Goal: Information Seeking & Learning: Learn about a topic

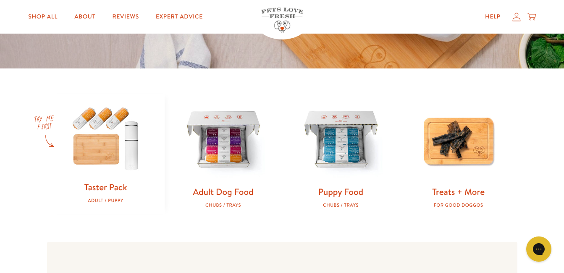
click at [92, 156] on img at bounding box center [105, 137] width 91 height 87
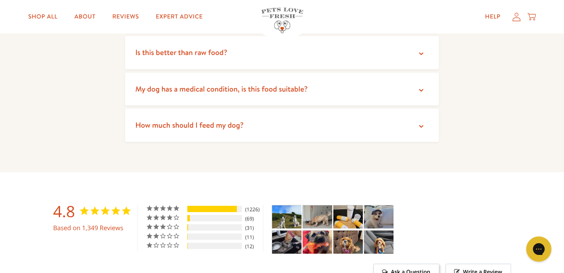
scroll to position [1681, 0]
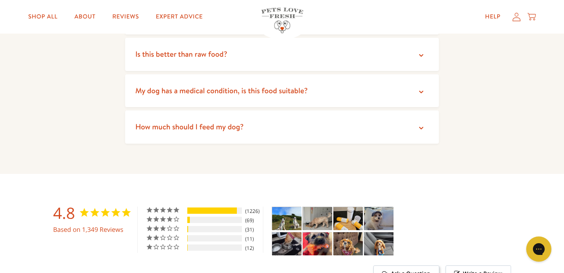
click at [216, 126] on span "How much should I feed my dog?" at bounding box center [189, 126] width 108 height 11
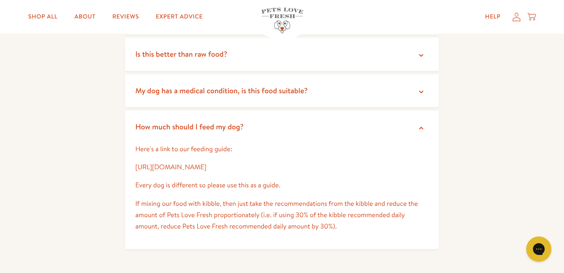
click at [206, 167] on link "[URL][DOMAIN_NAME]" at bounding box center [170, 167] width 71 height 9
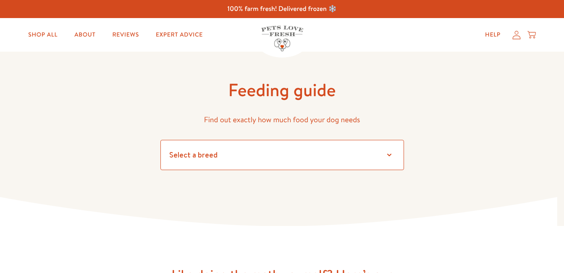
drag, startPoint x: 387, startPoint y: 153, endPoint x: 481, endPoint y: 89, distance: 113.7
click at [388, 153] on select "Select a breed" at bounding box center [282, 155] width 244 height 30
select select "13"
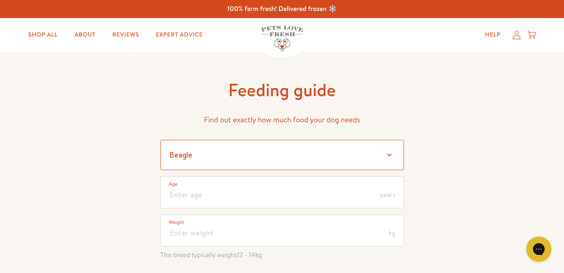
click at [215, 156] on select "Select a breed Affenpinscher Afghan hound Airedale terrier Akita Alaskan Malamu…" at bounding box center [282, 155] width 244 height 30
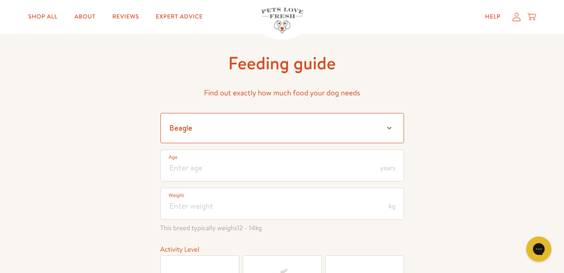
scroll to position [42, 0]
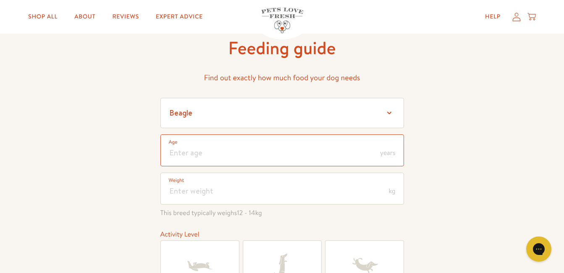
click at [215, 157] on input "number" at bounding box center [282, 150] width 244 height 32
type input "1"
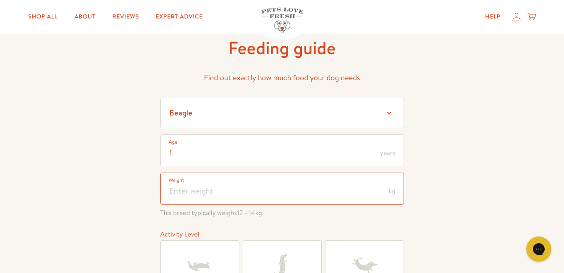
click at [224, 195] on input "number" at bounding box center [282, 189] width 244 height 32
type input "9"
click at [281, 259] on icon at bounding box center [280, 265] width 13 height 22
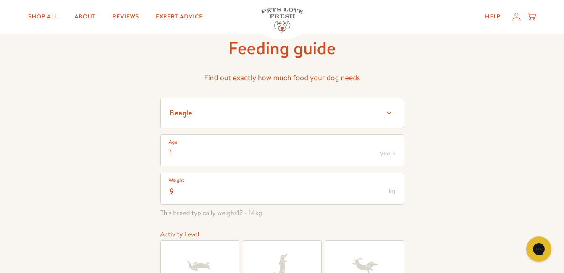
click at [0, 0] on input "Active" at bounding box center [0, 0] width 0 height 0
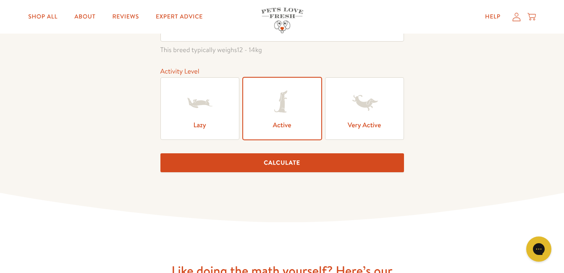
scroll to position [210, 0]
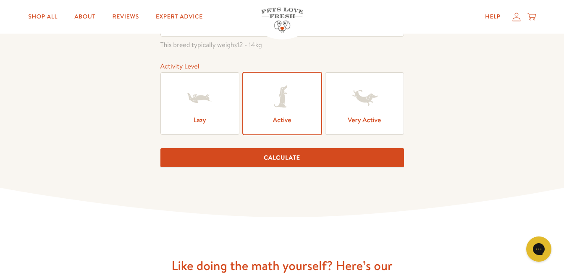
click at [299, 161] on button "Calculate" at bounding box center [282, 157] width 244 height 19
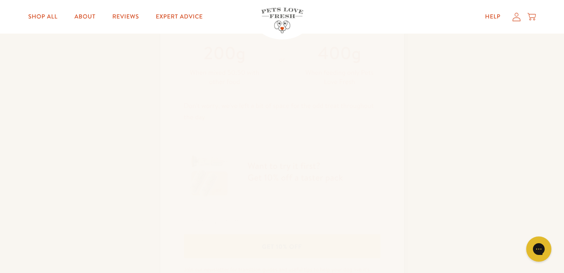
scroll to position [336, 0]
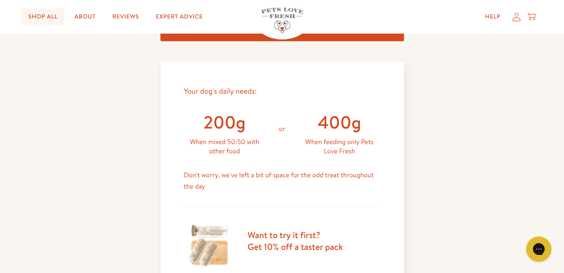
click at [42, 16] on link "Shop All" at bounding box center [42, 16] width 43 height 17
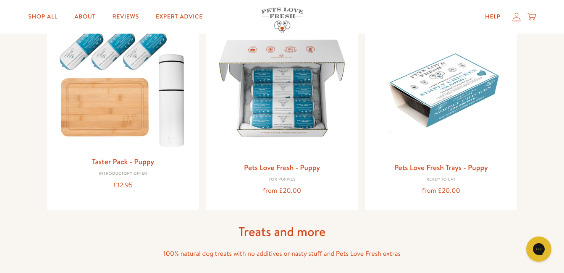
scroll to position [378, 0]
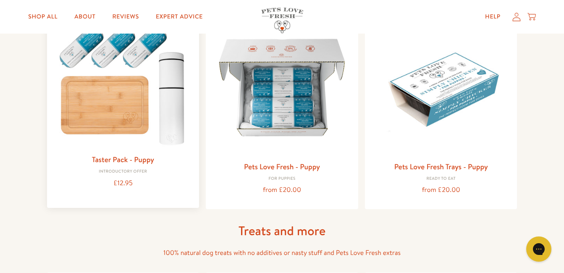
click at [119, 110] on img at bounding box center [123, 83] width 139 height 133
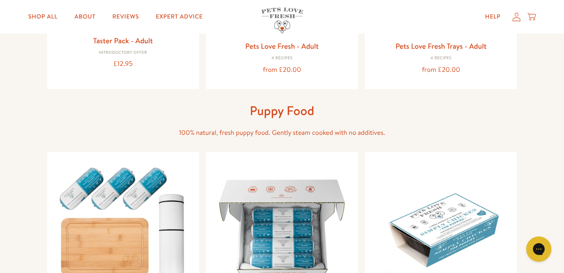
scroll to position [126, 0]
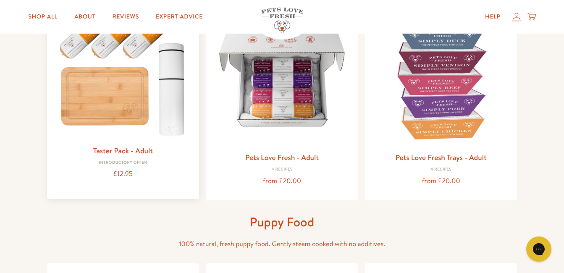
click at [129, 103] on img at bounding box center [123, 74] width 139 height 133
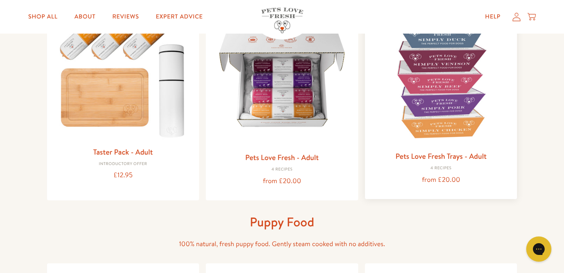
click at [444, 79] on img at bounding box center [441, 77] width 139 height 139
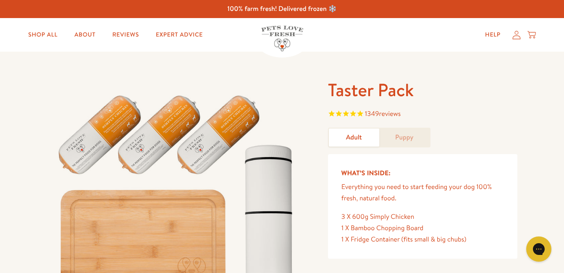
click at [388, 113] on span "reviews" at bounding box center [390, 113] width 22 height 9
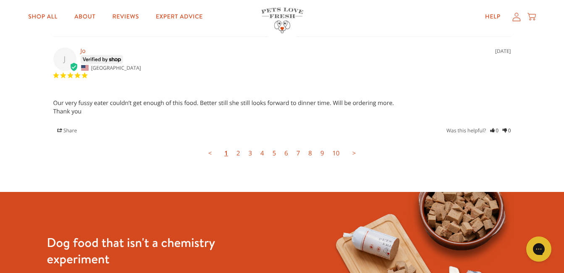
scroll to position [2378, 0]
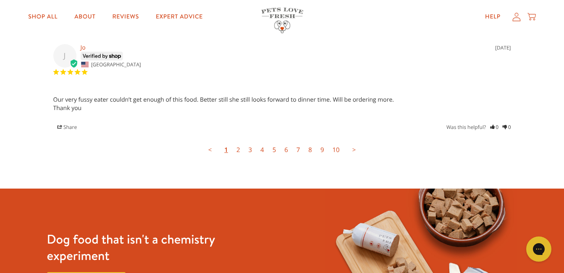
click at [238, 150] on link "2" at bounding box center [238, 150] width 12 height 17
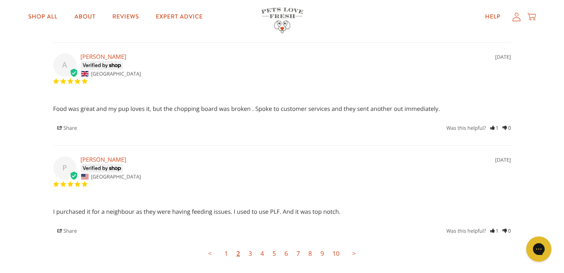
scroll to position [2283, 0]
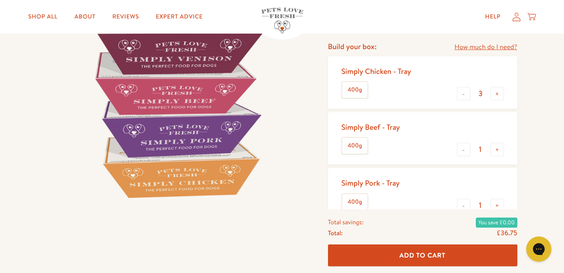
scroll to position [126, 0]
click at [473, 48] on link "How much do I need?" at bounding box center [486, 46] width 63 height 11
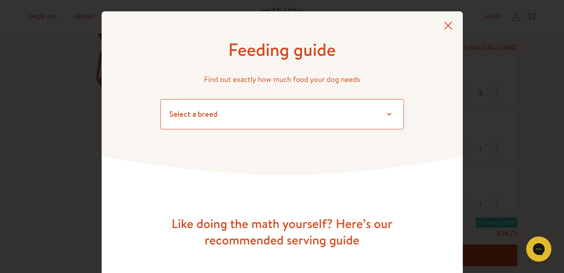
click at [384, 112] on select "Select a breed Affenpinscher Afghan hound Airedale terrier Akita Alaskan Malamu…" at bounding box center [282, 114] width 244 height 30
select select "13"
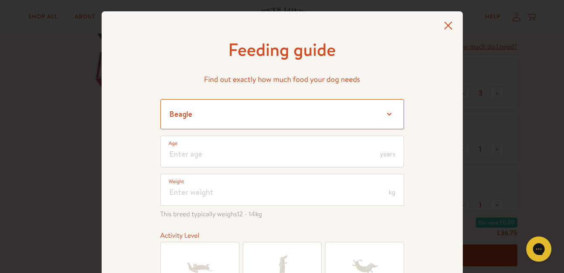
click at [190, 112] on select "Select a breed Affenpinscher Afghan hound Airedale terrier Akita Alaskan Malamu…" at bounding box center [282, 114] width 244 height 30
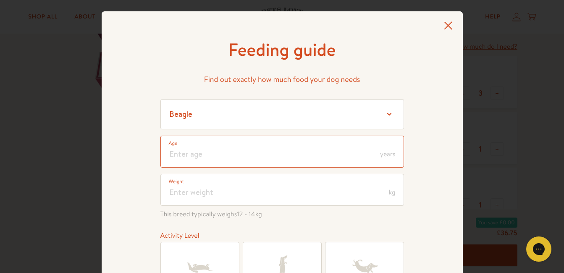
click at [194, 160] on input "number" at bounding box center [282, 152] width 244 height 32
type input "1"
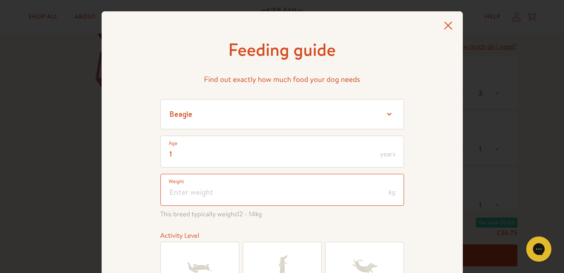
click at [248, 198] on input "number" at bounding box center [282, 190] width 244 height 32
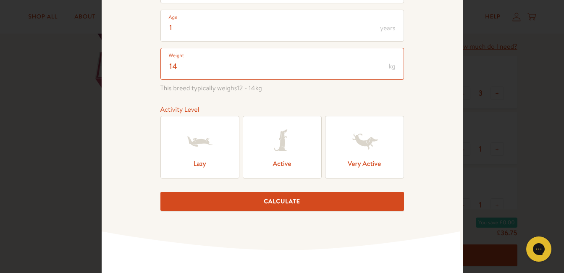
type input "14"
click at [278, 143] on icon at bounding box center [280, 140] width 13 height 22
click at [0, 0] on input "Active" at bounding box center [0, 0] width 0 height 0
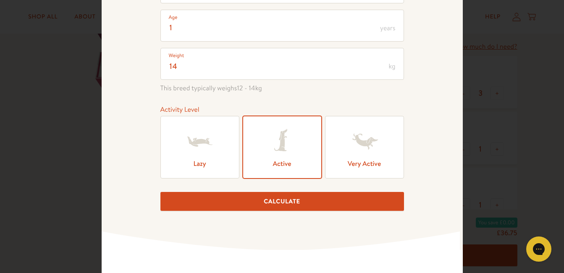
click at [282, 202] on button "Calculate" at bounding box center [282, 201] width 244 height 19
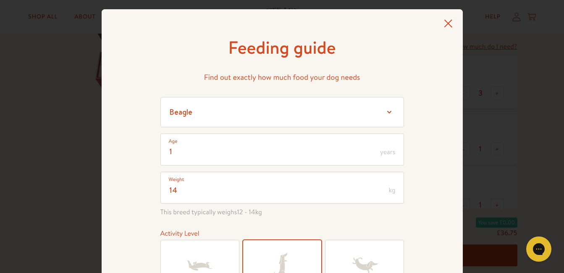
scroll to position [0, 0]
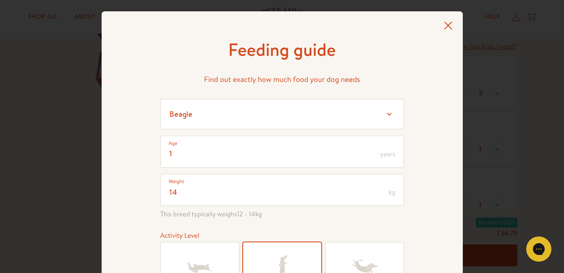
click at [444, 26] on icon at bounding box center [448, 25] width 8 height 8
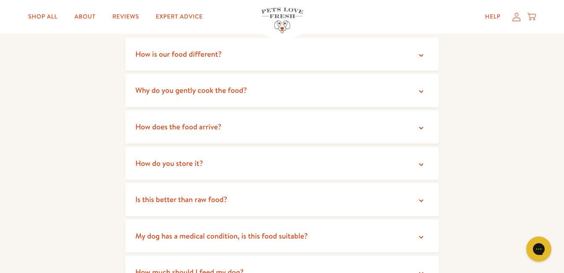
scroll to position [1470, 0]
click at [231, 119] on summary "How does the food arrive?" at bounding box center [282, 126] width 314 height 33
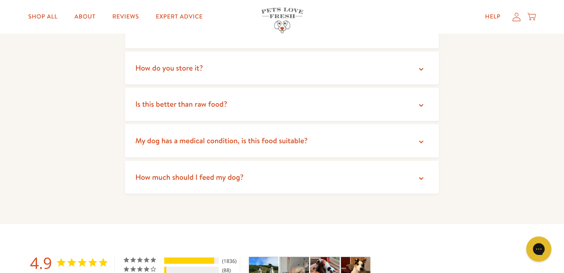
scroll to position [1596, 0]
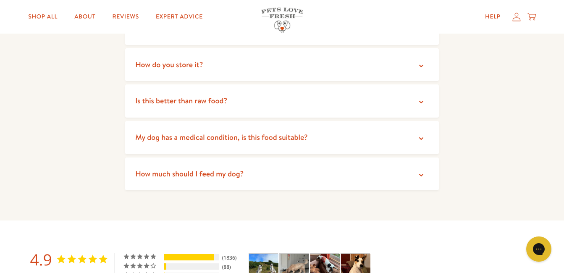
click at [222, 50] on summary "How do you store it?" at bounding box center [282, 64] width 314 height 33
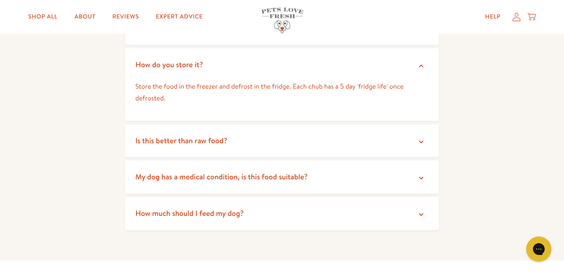
click at [231, 130] on summary "Is this better than raw food?" at bounding box center [282, 140] width 314 height 33
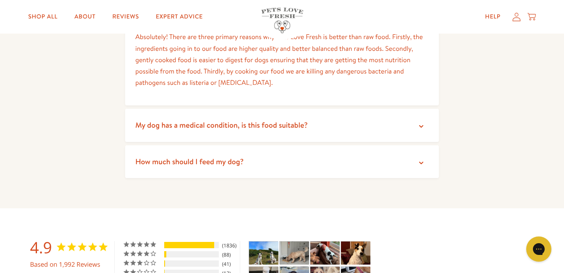
scroll to position [1723, 0]
click at [282, 119] on span "My dog has a medical condition, is this food suitable?" at bounding box center [221, 124] width 172 height 11
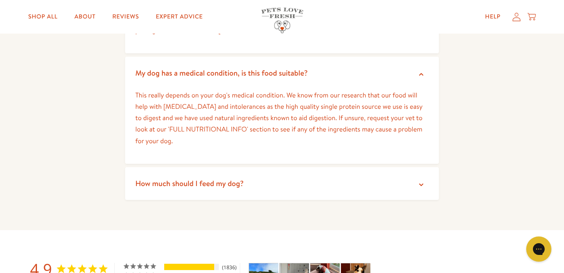
scroll to position [1891, 0]
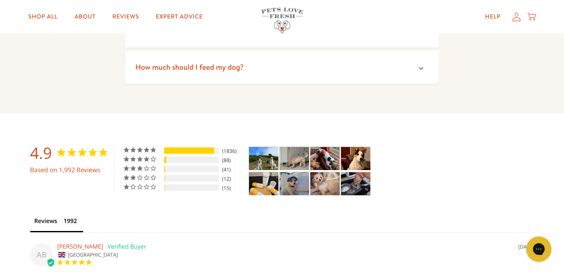
click at [219, 62] on span "How much should I feed my dog?" at bounding box center [189, 67] width 108 height 11
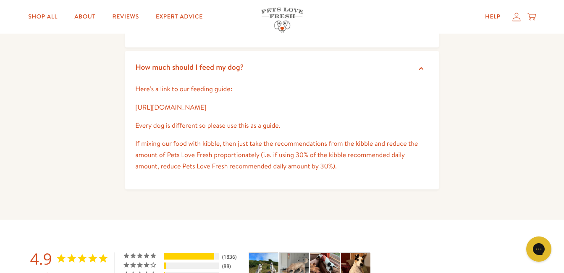
click at [202, 103] on link "[URL][DOMAIN_NAME]" at bounding box center [170, 107] width 71 height 9
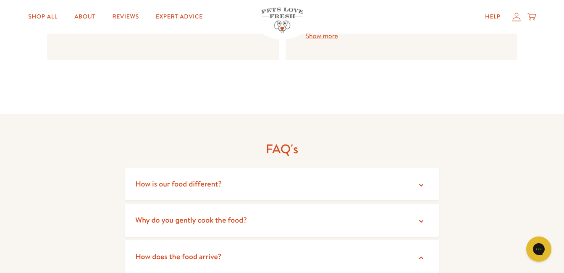
scroll to position [1386, 0]
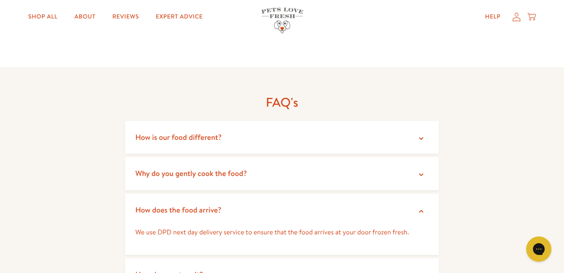
click at [193, 168] on span "Why do you gently cook the food?" at bounding box center [191, 173] width 112 height 11
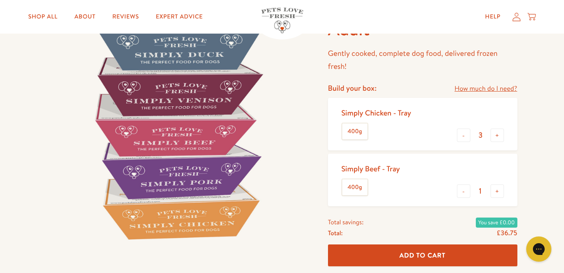
scroll to position [0, 0]
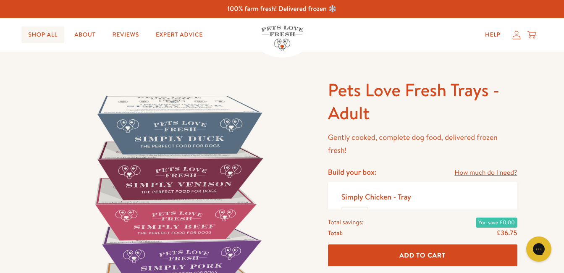
click at [40, 32] on link "Shop All" at bounding box center [42, 34] width 43 height 17
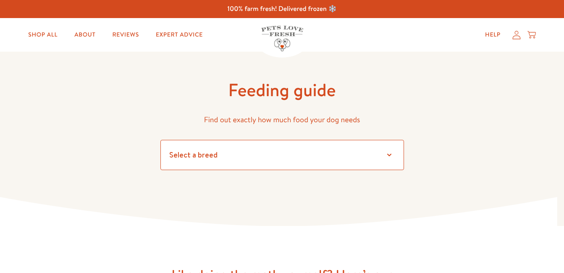
click at [394, 155] on select "Select a breed Affenpinscher Afghan hound Airedale terrier Akita Alaskan Malamu…" at bounding box center [282, 155] width 244 height 30
select select "13"
click at [160, 140] on select "Select a breed Affenpinscher Afghan hound Airedale terrier Akita Alaskan Malamu…" at bounding box center [282, 155] width 244 height 30
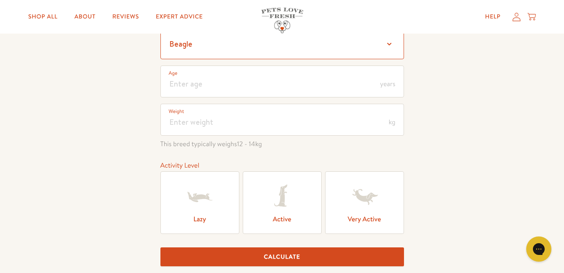
scroll to position [126, 0]
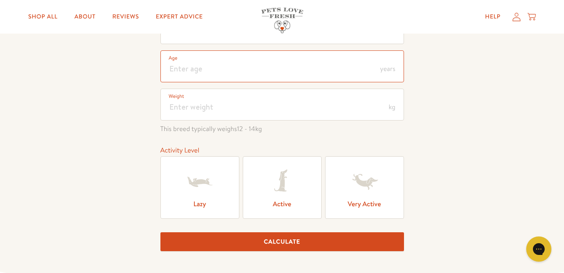
click at [199, 64] on input "number" at bounding box center [282, 66] width 244 height 32
type input "1"
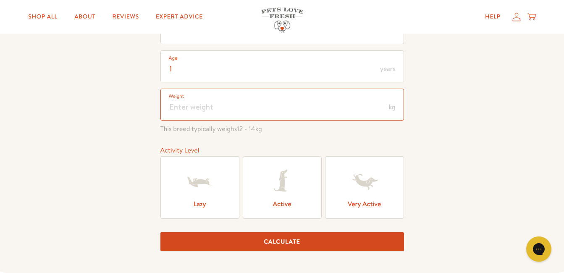
click at [209, 106] on input "number" at bounding box center [282, 105] width 244 height 32
type input "14"
click at [282, 179] on icon at bounding box center [280, 181] width 13 height 22
click at [0, 0] on input "Active" at bounding box center [0, 0] width 0 height 0
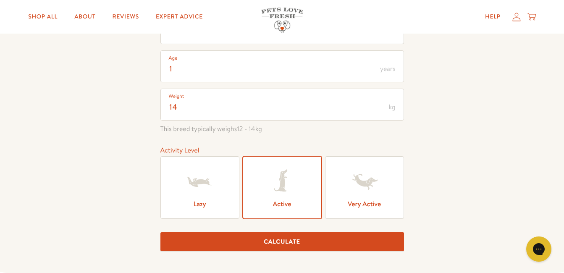
click at [300, 236] on button "Calculate" at bounding box center [282, 241] width 244 height 19
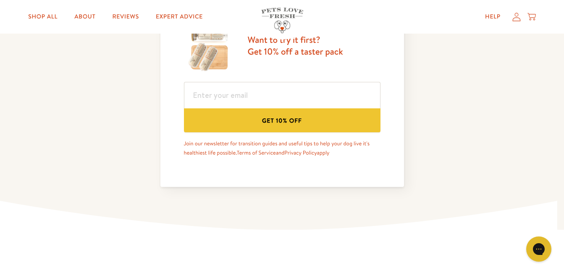
scroll to position [622, 0]
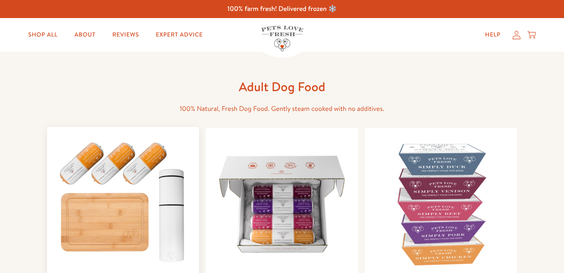
scroll to position [84, 0]
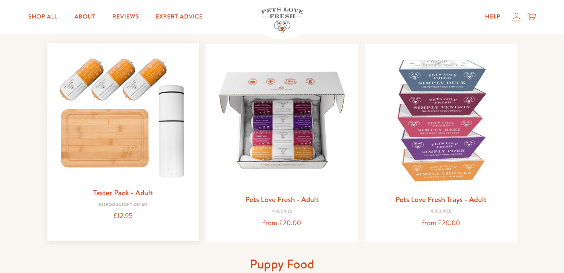
click at [88, 94] on img at bounding box center [123, 116] width 139 height 133
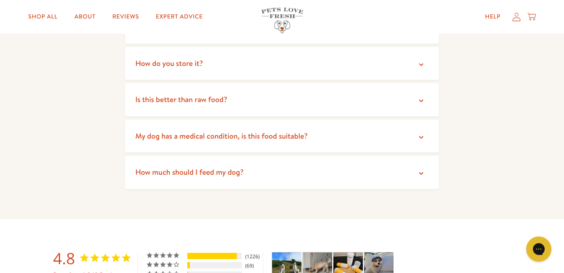
scroll to position [1638, 0]
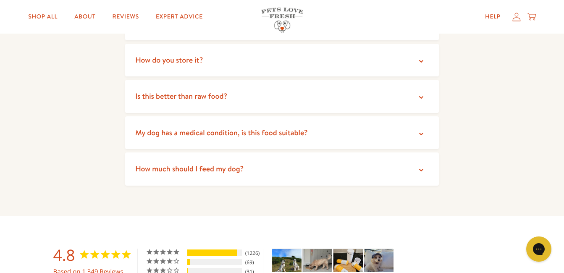
click at [187, 164] on span "How much should I feed my dog?" at bounding box center [189, 168] width 108 height 11
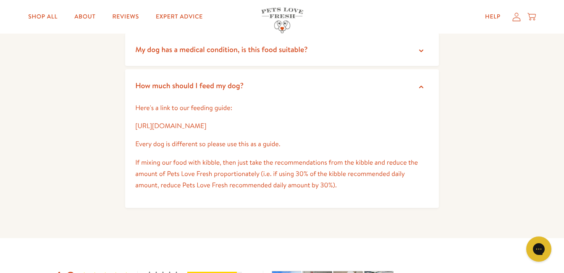
scroll to position [1723, 0]
click at [206, 123] on link "[URL][DOMAIN_NAME]" at bounding box center [170, 125] width 71 height 9
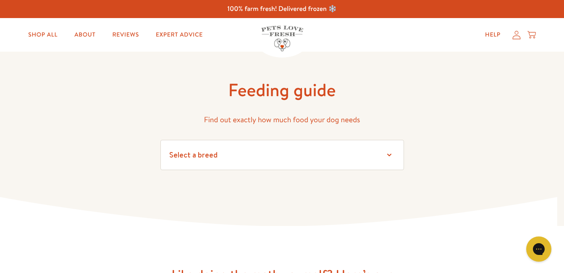
select select "13"
click at [160, 140] on select "Select a breed Affenpinscher Afghan hound Airedale terrier Akita Alaskan Malamu…" at bounding box center [282, 155] width 244 height 30
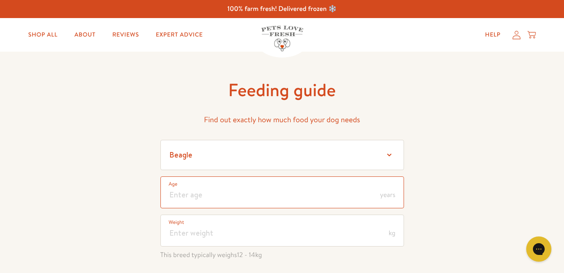
click at [216, 198] on input "number" at bounding box center [282, 192] width 244 height 32
type input "1"
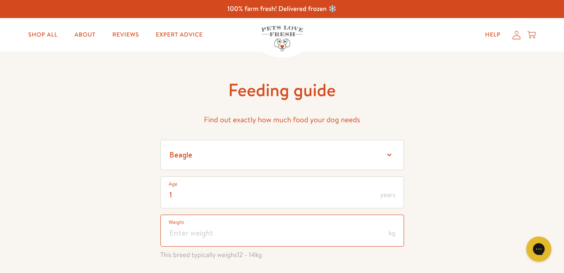
click at [203, 230] on input "number" at bounding box center [282, 231] width 244 height 32
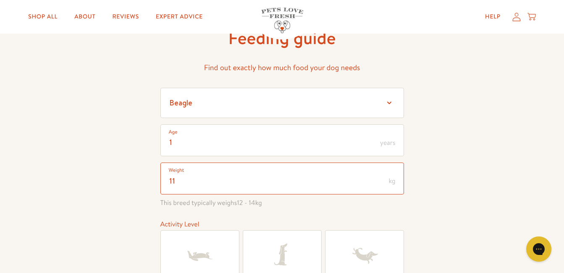
scroll to position [126, 0]
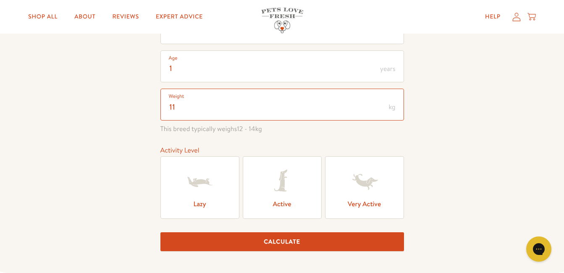
type input "11"
click at [280, 207] on label "Active" at bounding box center [282, 187] width 79 height 63
click at [0, 0] on input "Active" at bounding box center [0, 0] width 0 height 0
click at [299, 240] on button "Calculate" at bounding box center [282, 241] width 244 height 19
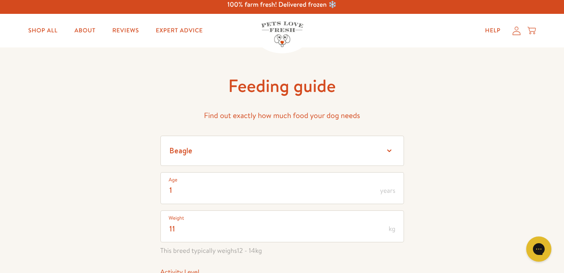
scroll to position [0, 0]
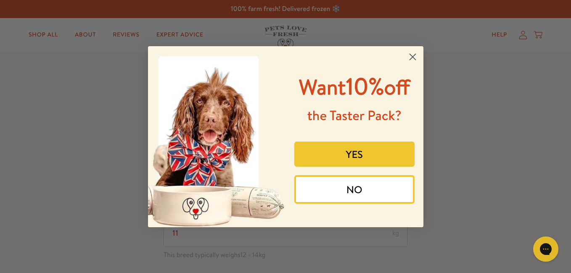
click at [415, 54] on icon "Close dialog" at bounding box center [412, 57] width 6 height 6
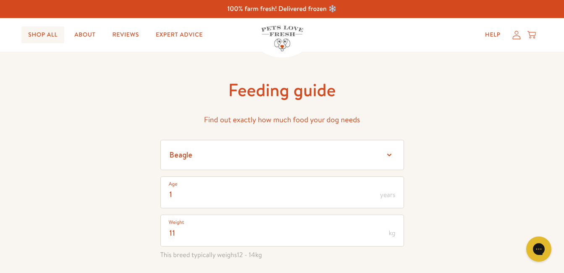
click at [42, 34] on link "Shop All" at bounding box center [42, 34] width 43 height 17
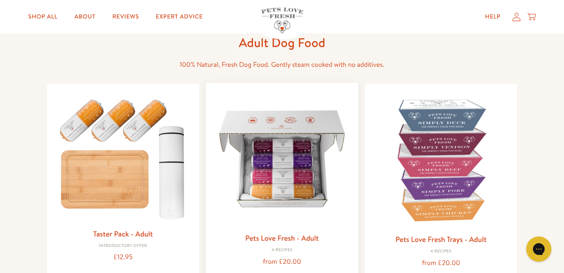
scroll to position [42, 0]
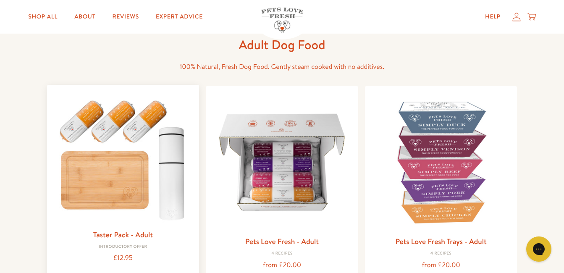
click at [106, 134] on img at bounding box center [123, 158] width 139 height 133
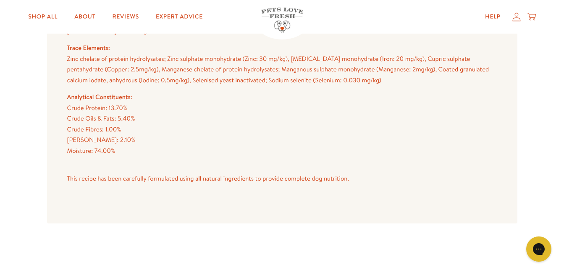
scroll to position [1050, 0]
